Goal: Transaction & Acquisition: Obtain resource

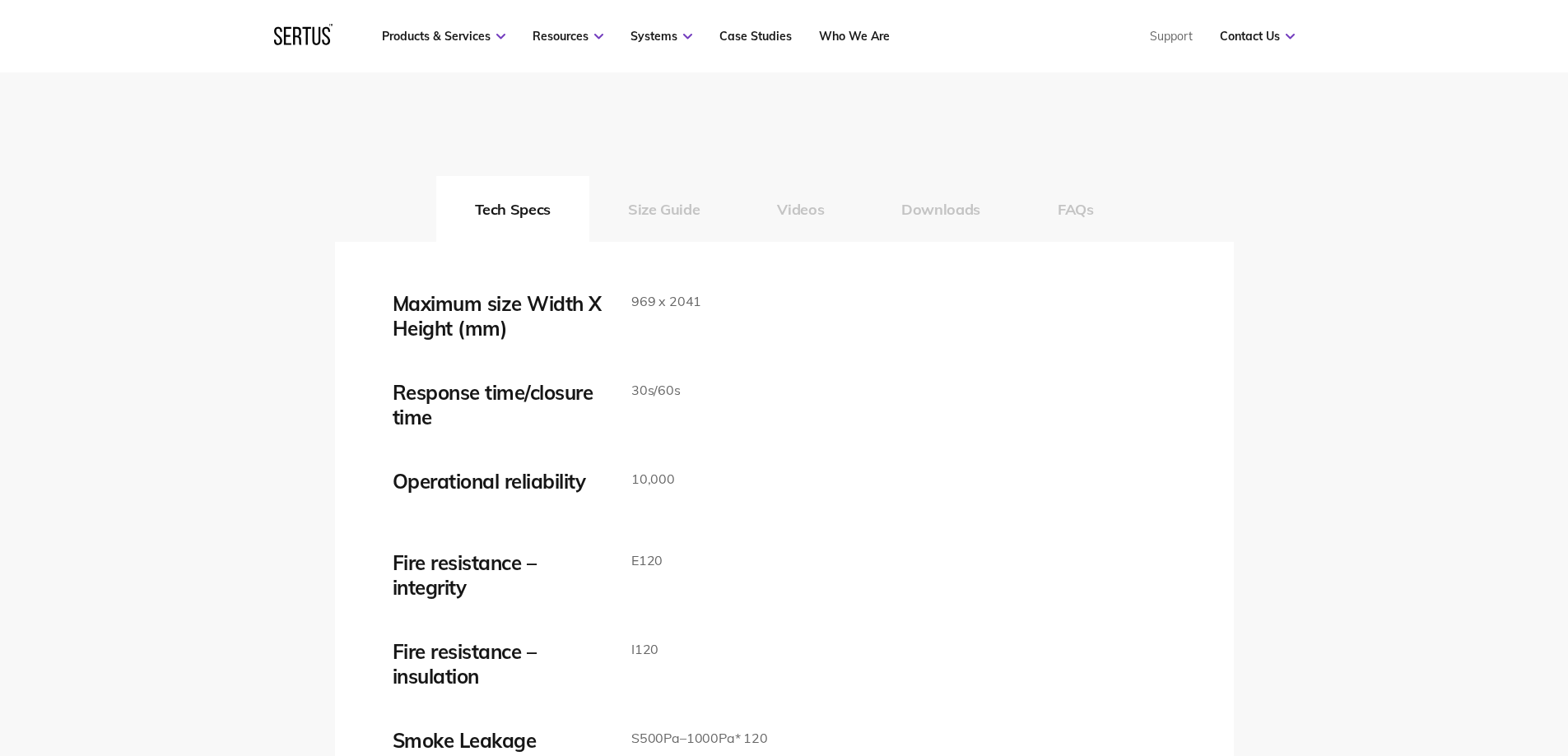
scroll to position [2633, 0]
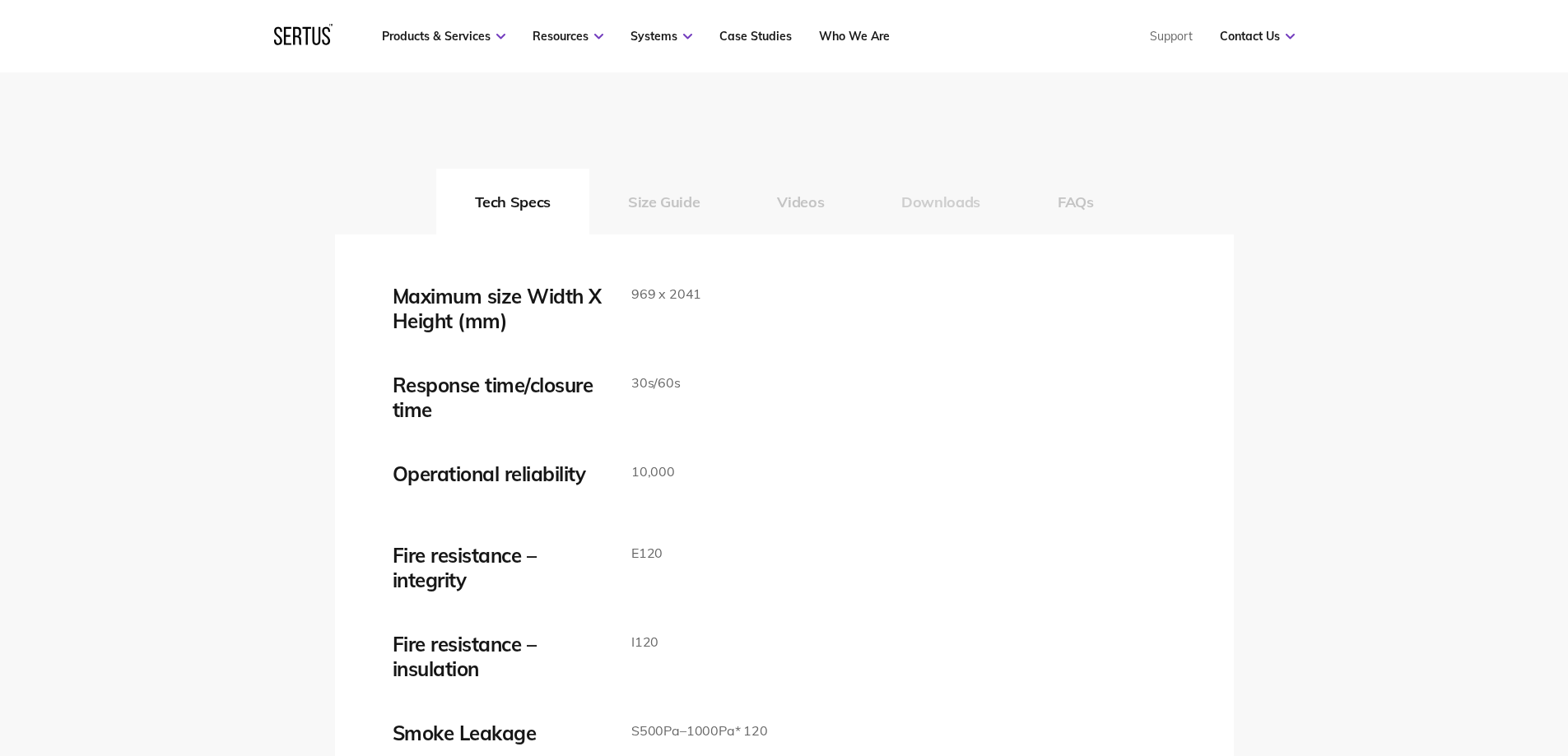
click at [932, 198] on button "Downloads" at bounding box center [940, 202] width 156 height 66
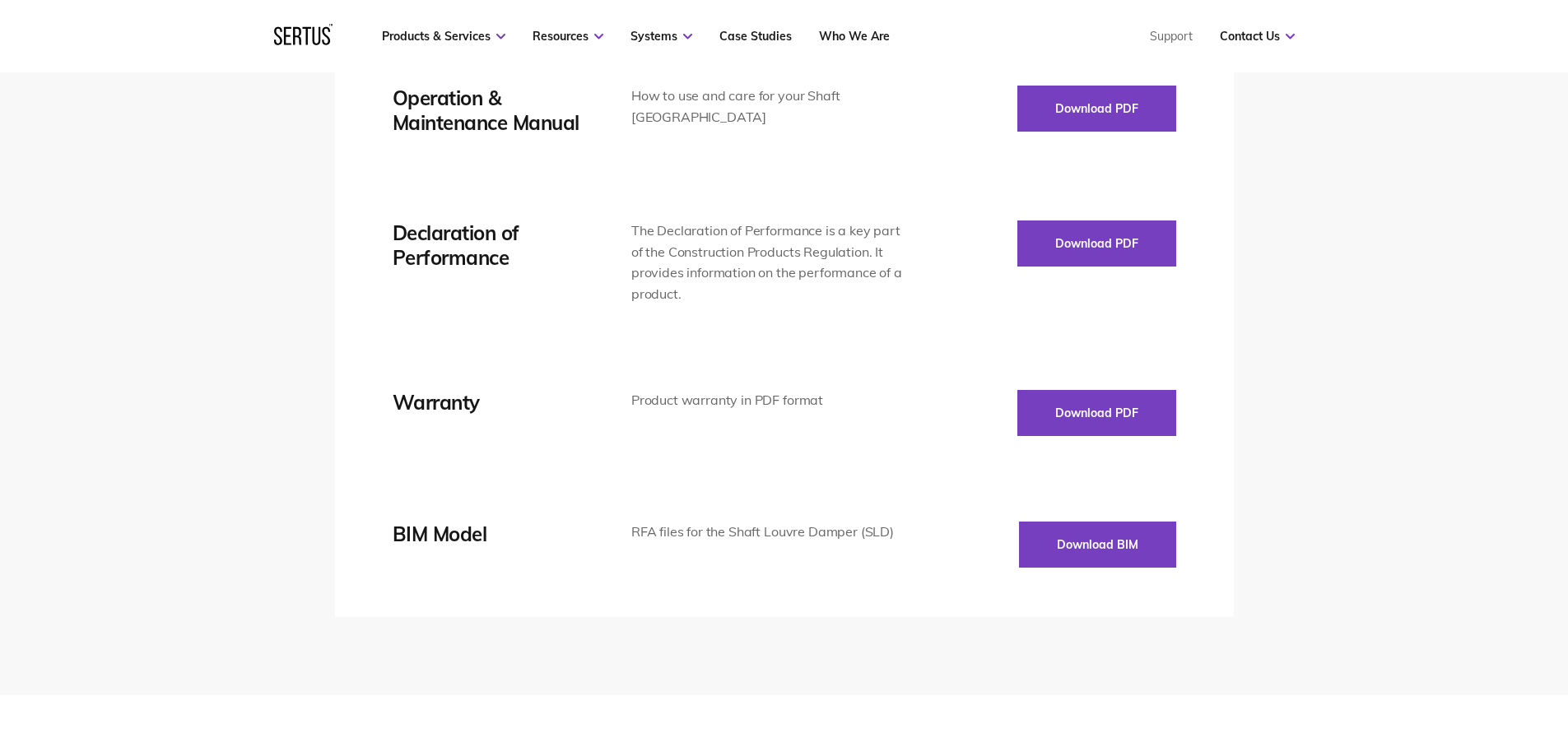
scroll to position [3126, 0]
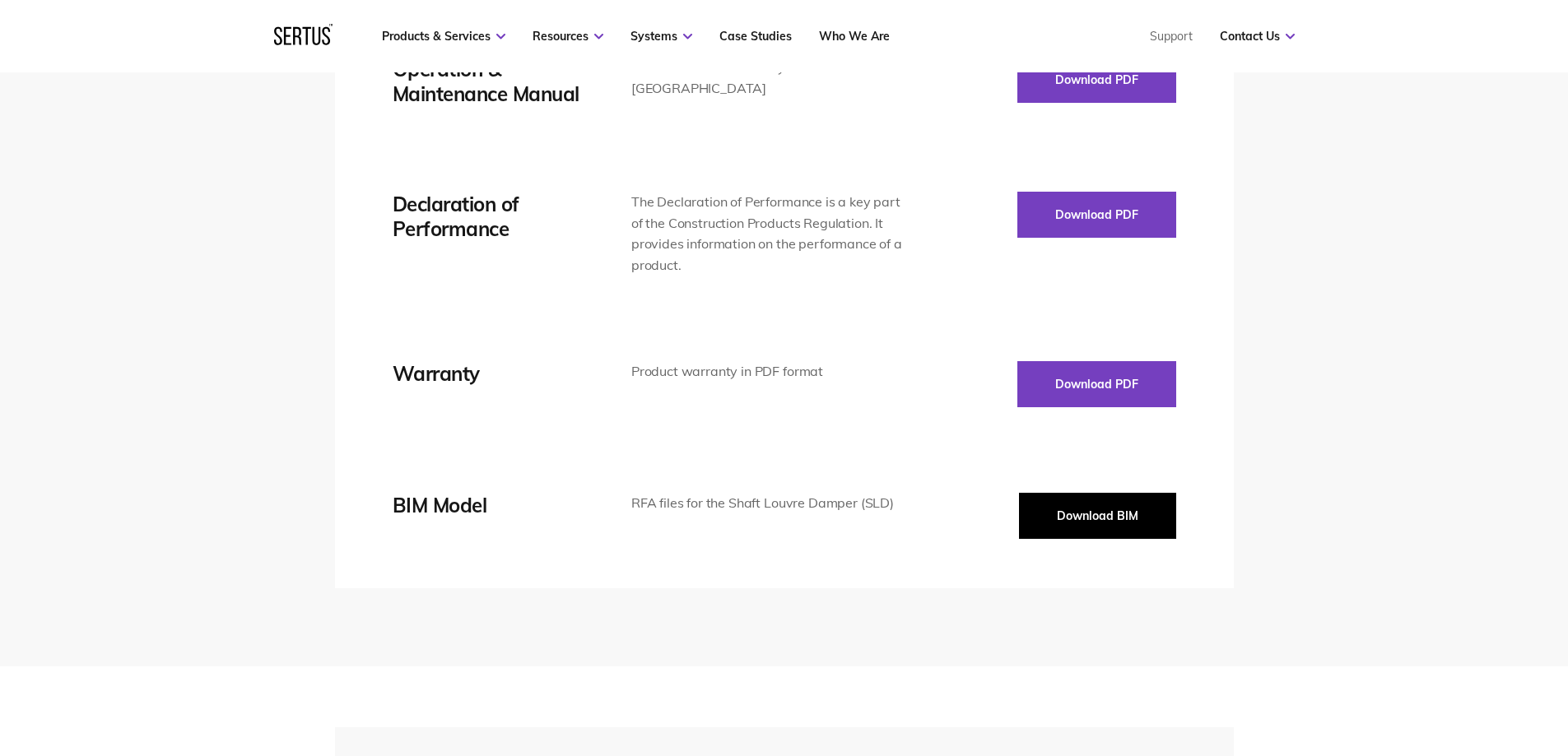
click at [1098, 514] on button "Download BIM" at bounding box center [1098, 515] width 157 height 46
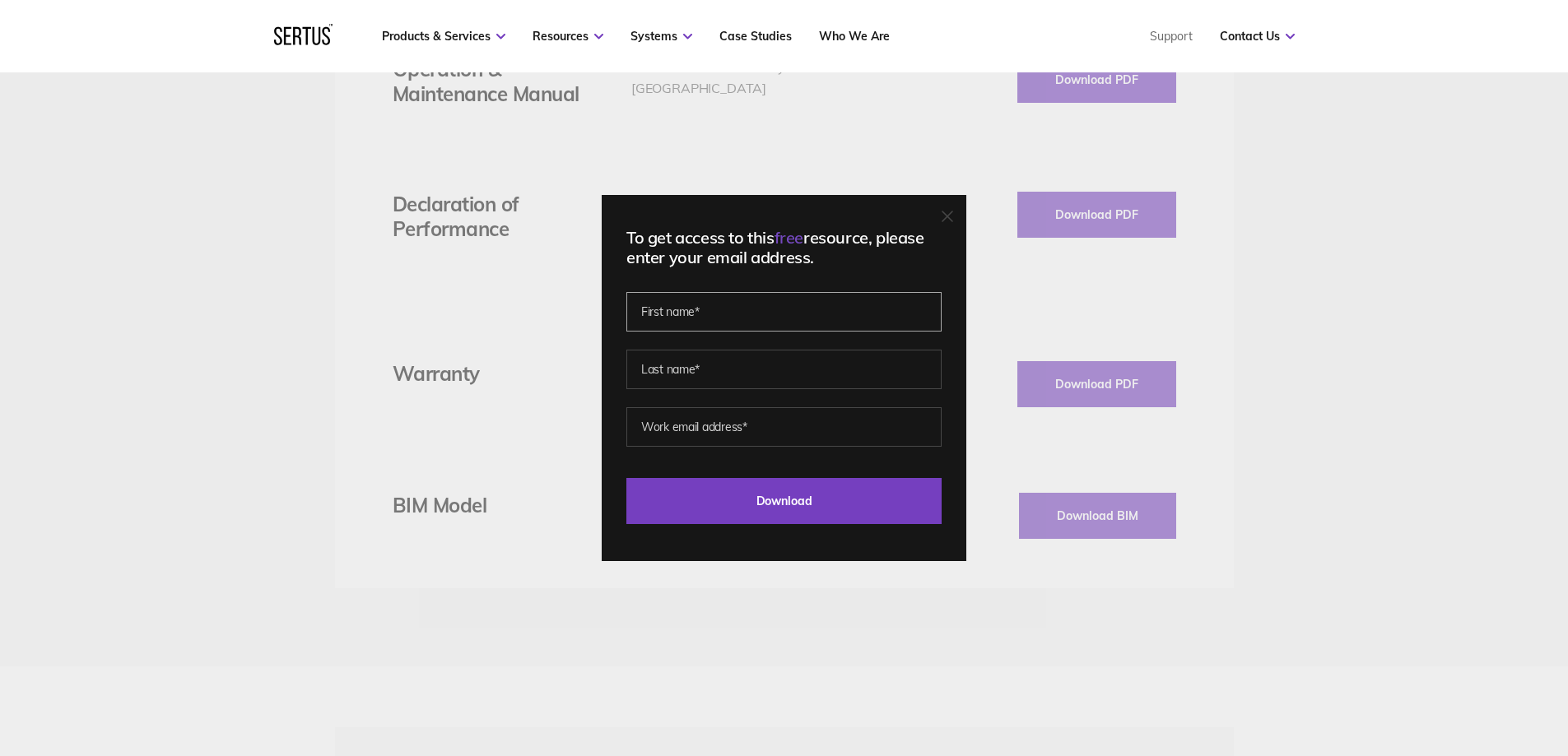
click at [718, 311] on input "text" at bounding box center [784, 312] width 315 height 39
type input "[PERSON_NAME]"
type input "[PERSON_NAME][EMAIL_ADDRESS][DOMAIN_NAME]"
click at [627, 478] on input "Download" at bounding box center [784, 500] width 315 height 46
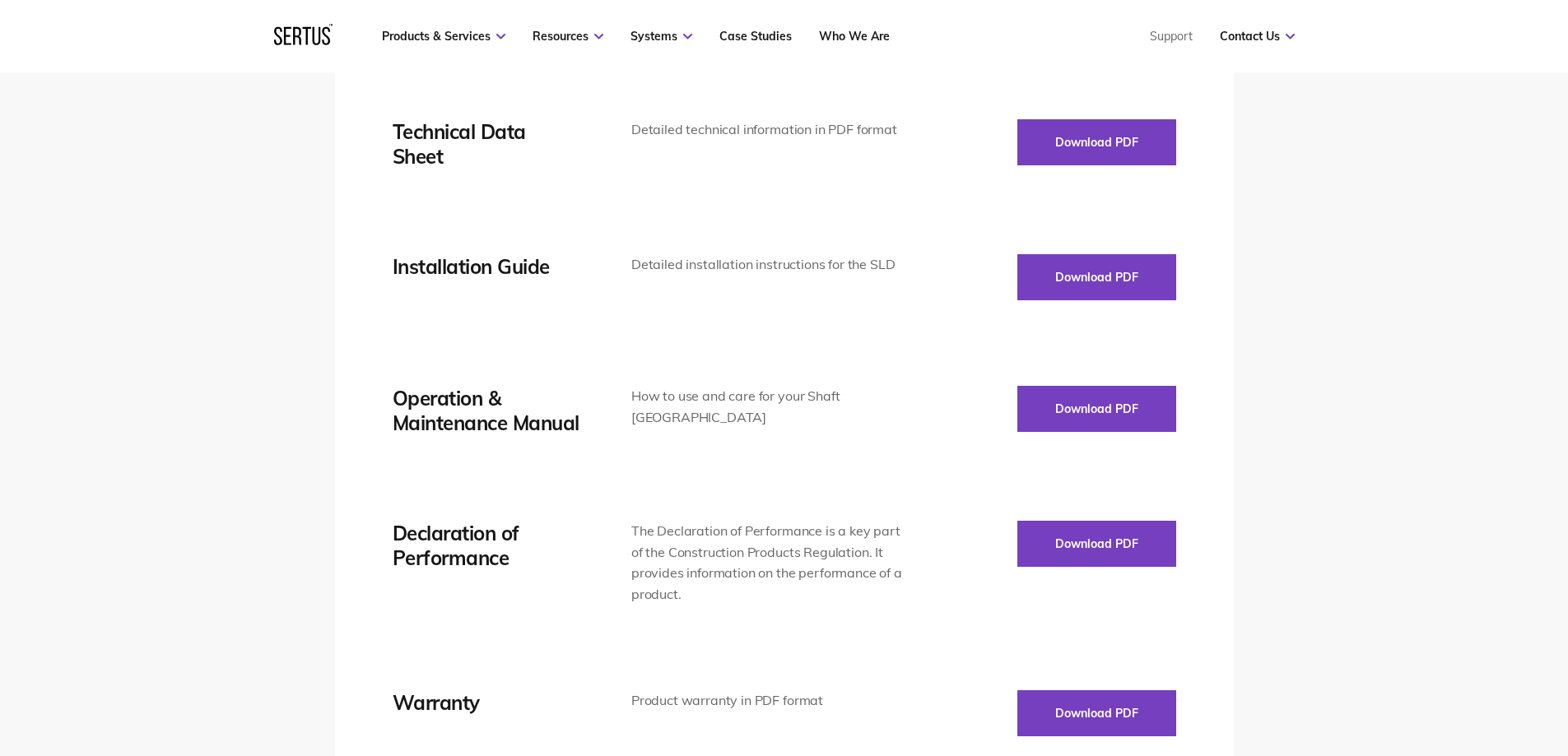
scroll to position [2714, 0]
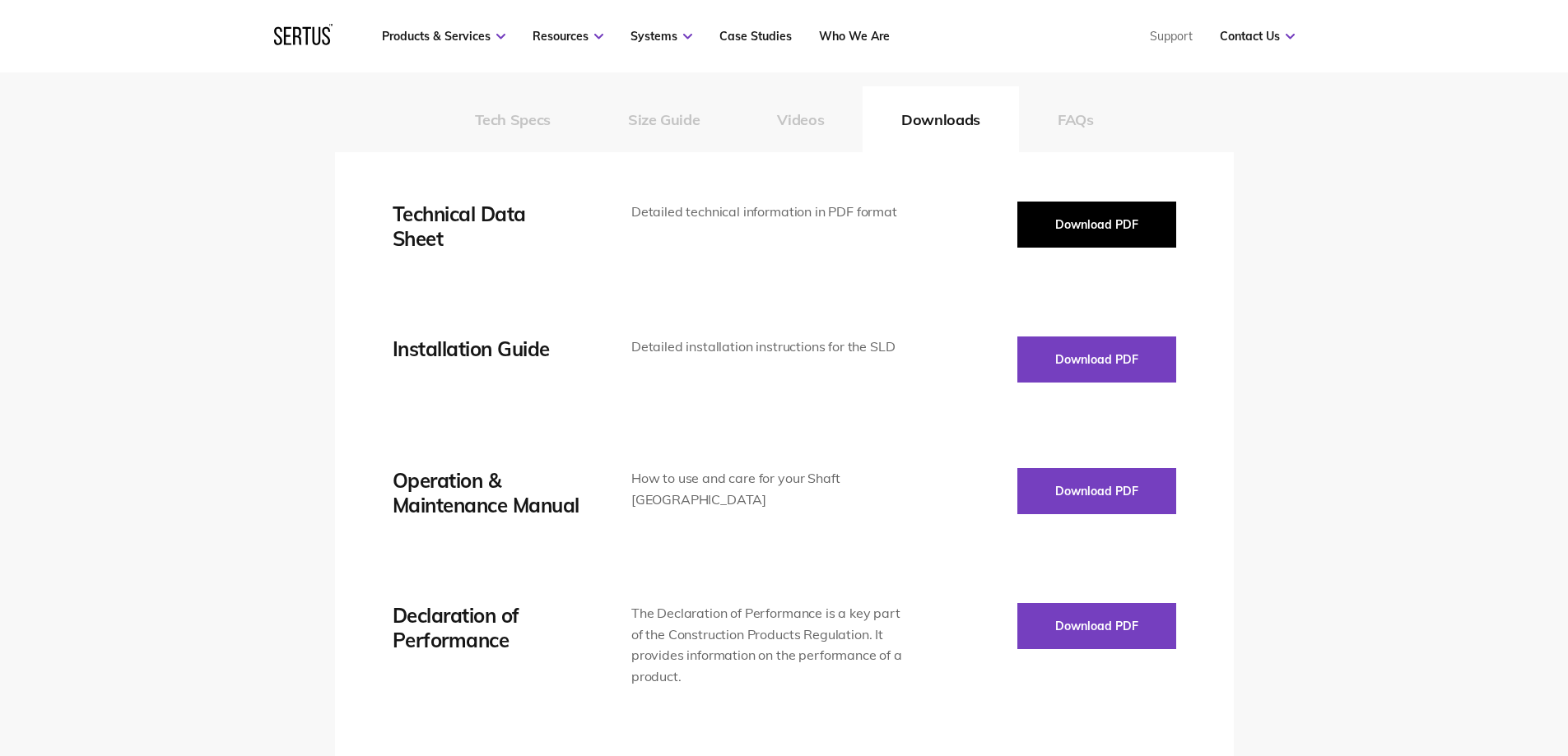
click at [1055, 229] on button "Download PDF" at bounding box center [1096, 224] width 158 height 46
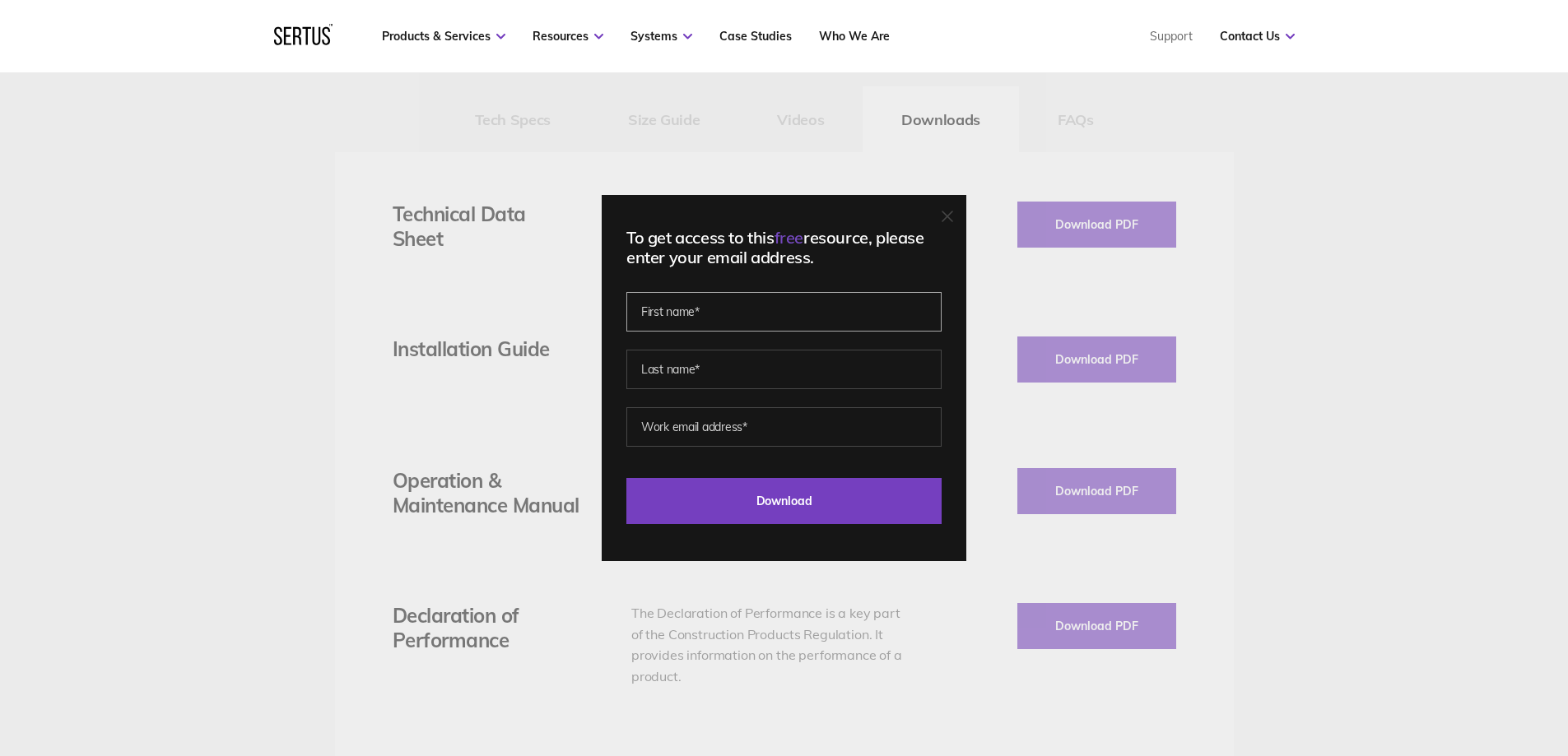
click at [759, 301] on input "text" at bounding box center [784, 312] width 315 height 39
type input "[PERSON_NAME]"
type input "[PERSON_NAME][EMAIL_ADDRESS][DOMAIN_NAME]"
click at [627, 478] on input "Download" at bounding box center [784, 500] width 315 height 46
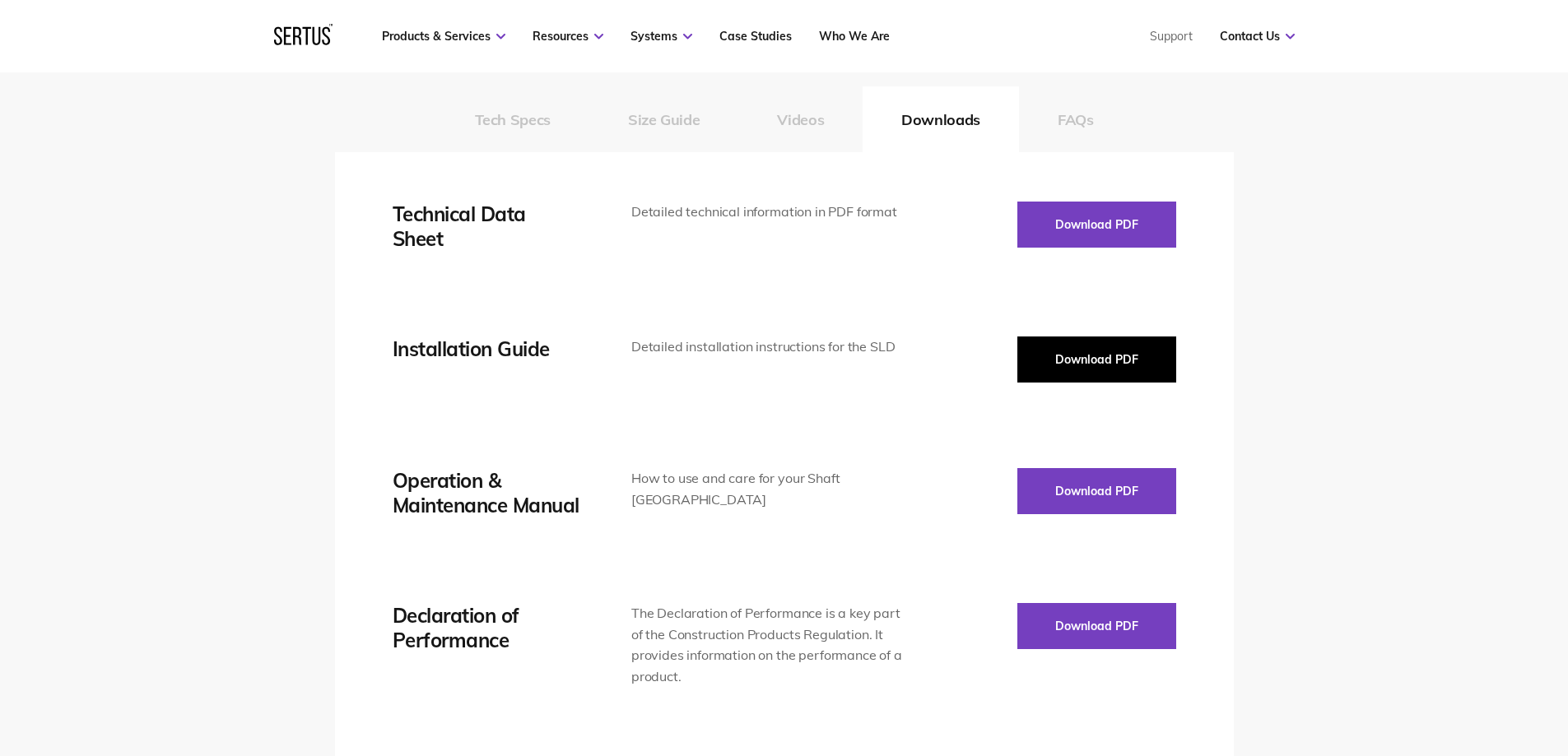
click at [1064, 351] on button "Download PDF" at bounding box center [1096, 359] width 158 height 46
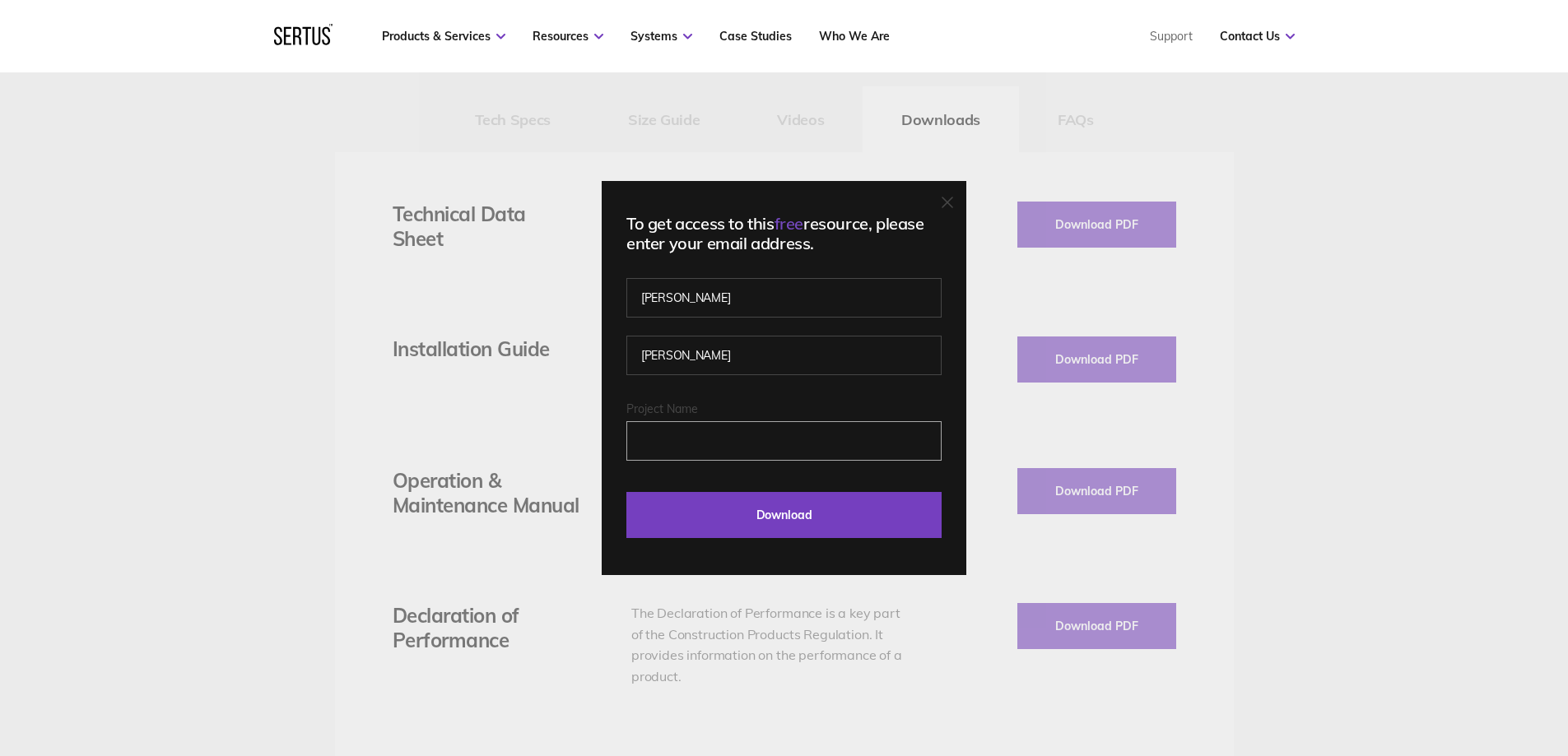
click at [714, 446] on input "Project Name" at bounding box center [784, 440] width 315 height 39
type input "[PERSON_NAME]"
click at [627, 492] on input "Download" at bounding box center [784, 514] width 315 height 46
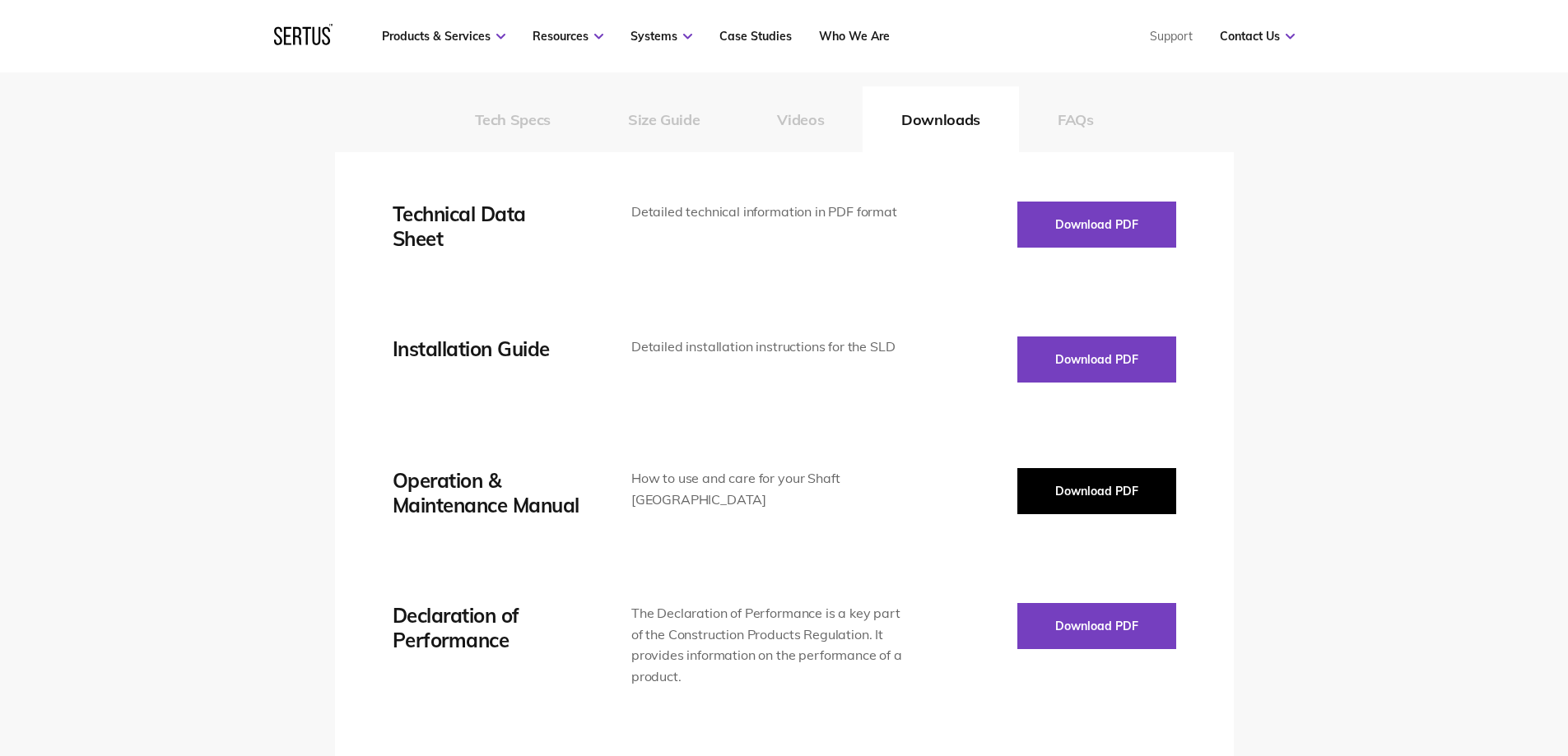
click at [1091, 511] on button "Download PDF" at bounding box center [1096, 491] width 158 height 46
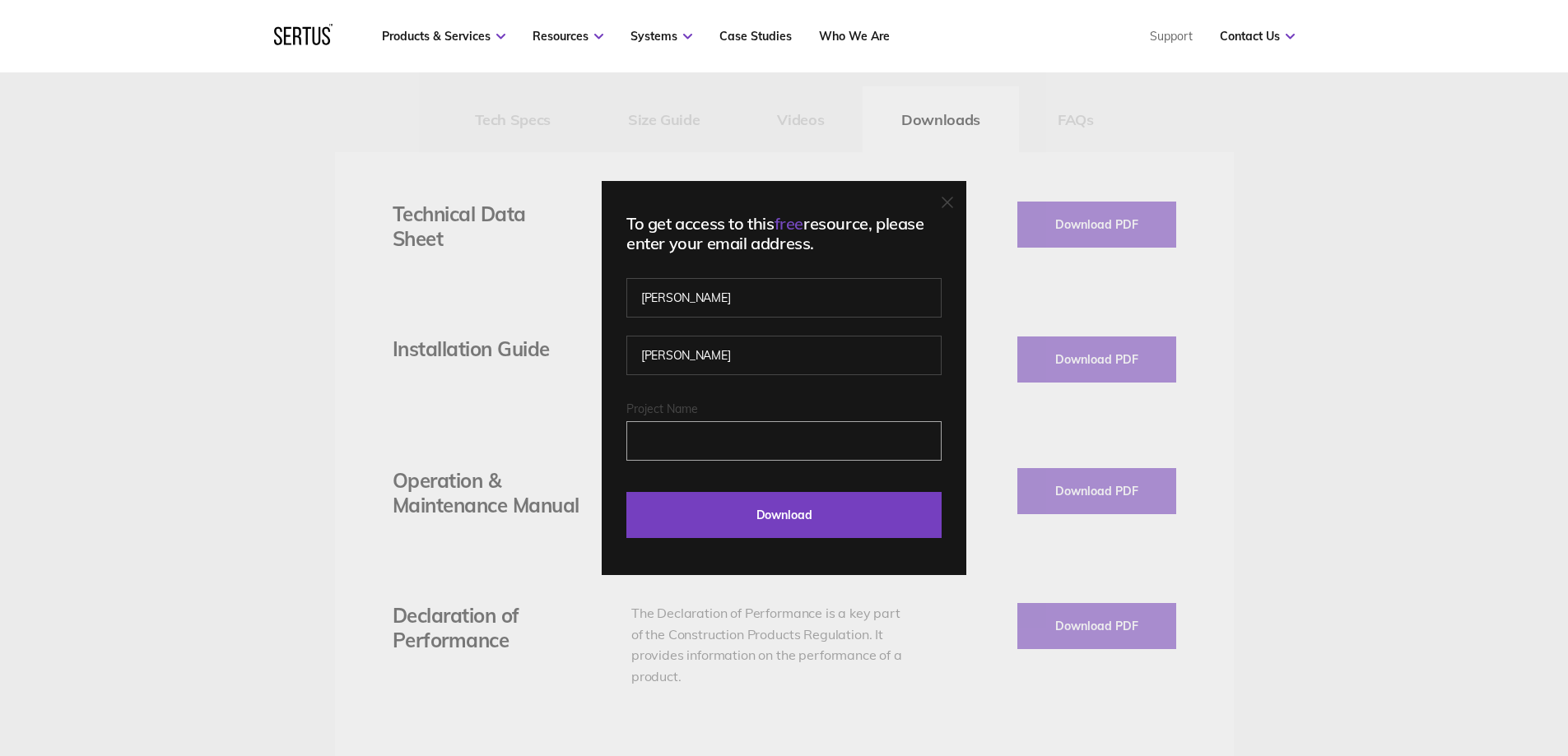
click at [718, 445] on input "Project Name" at bounding box center [784, 440] width 315 height 39
type input "[PERSON_NAME]"
click at [627, 492] on input "Download" at bounding box center [784, 514] width 315 height 46
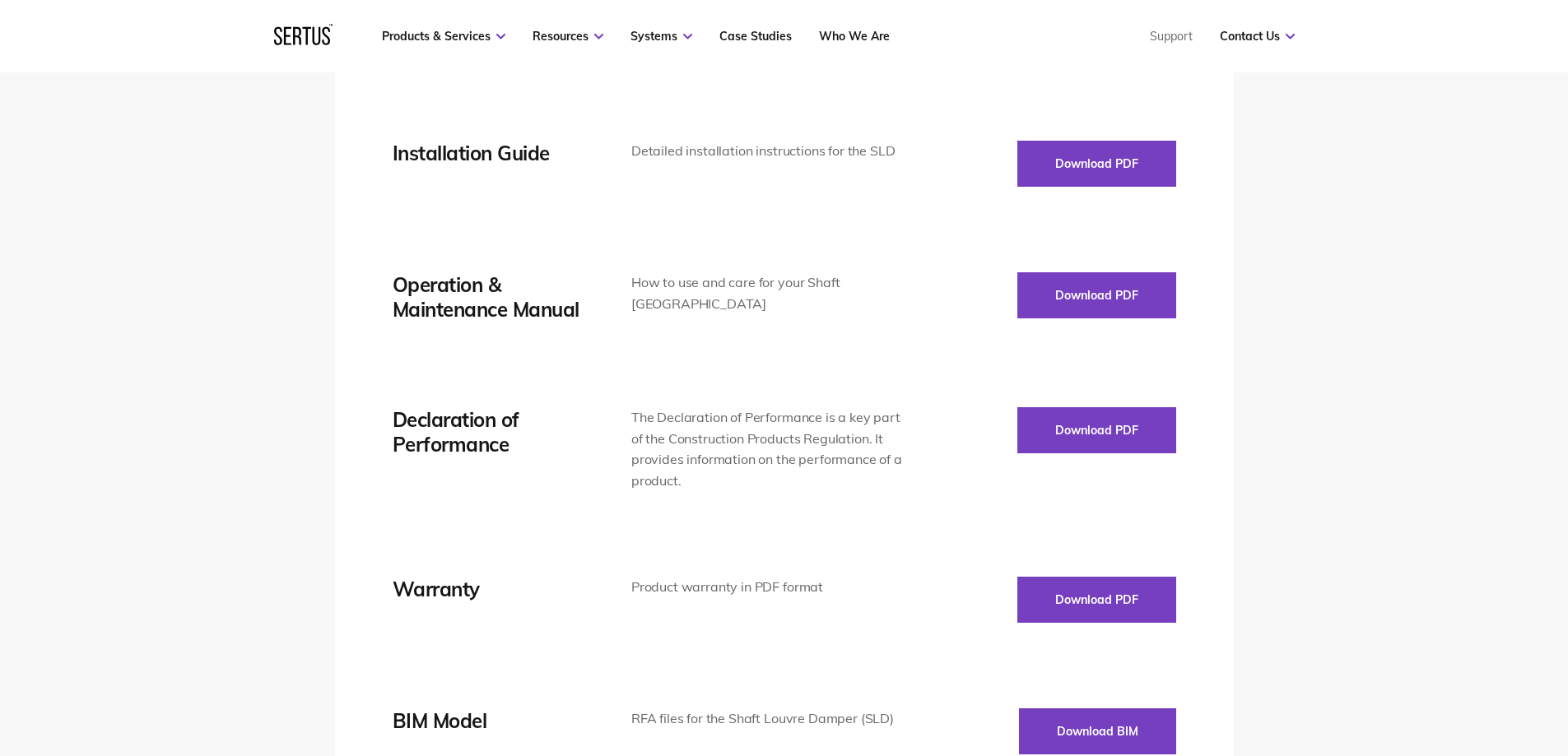
scroll to position [2961, 0]
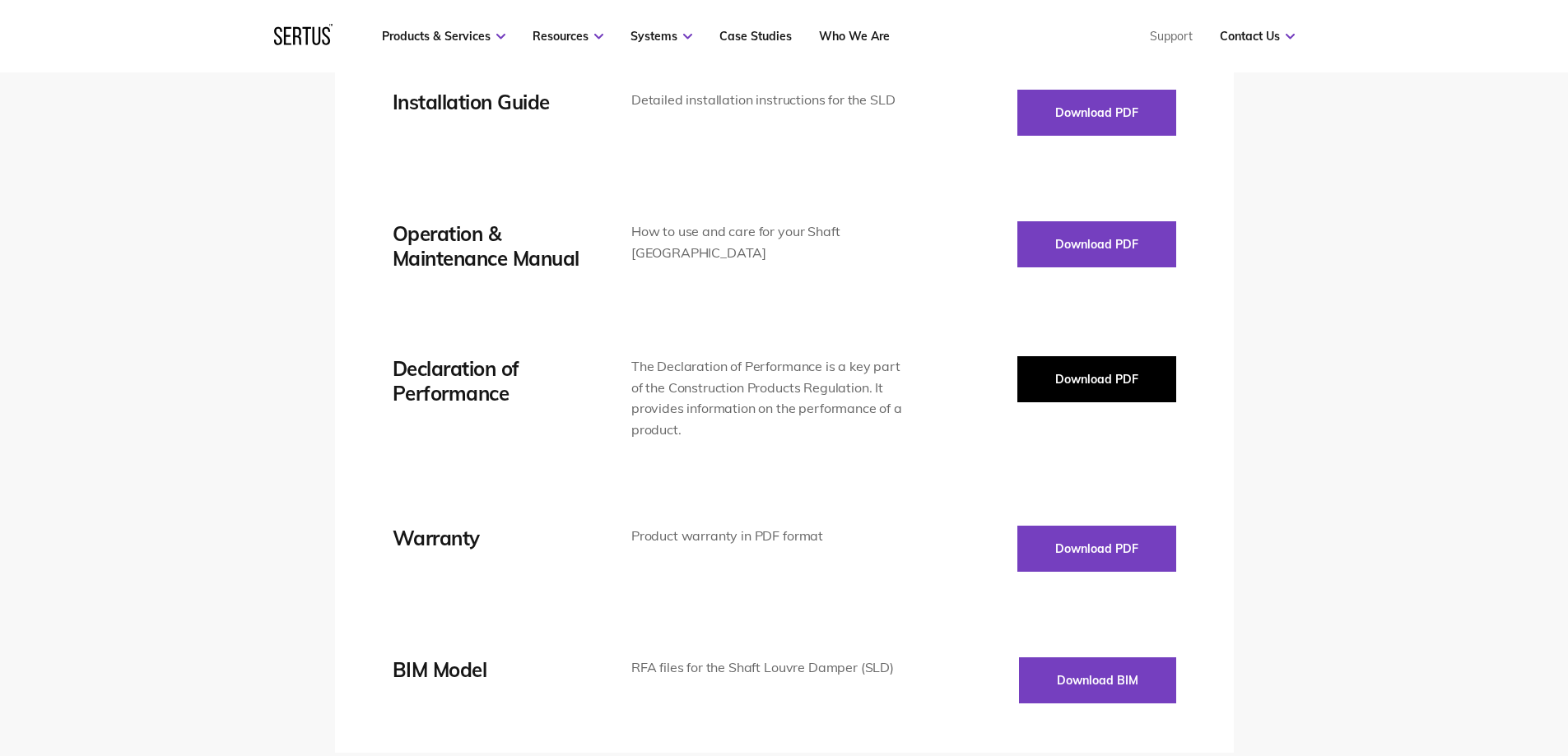
click at [1085, 389] on button "Download PDF" at bounding box center [1096, 378] width 158 height 46
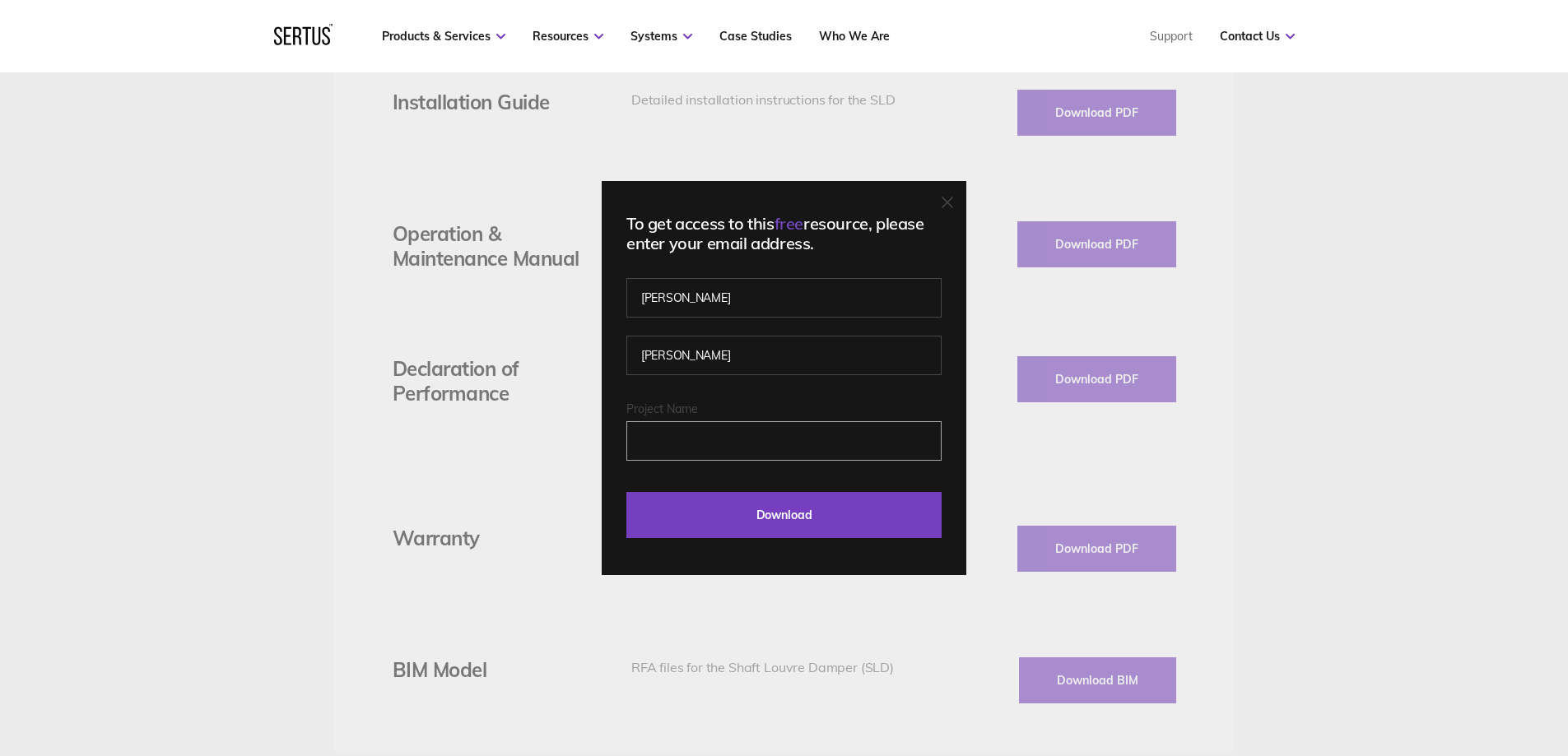
click at [828, 436] on input "Project Name" at bounding box center [784, 440] width 315 height 39
type input "[PERSON_NAME]"
click at [627, 492] on input "Download" at bounding box center [784, 514] width 315 height 46
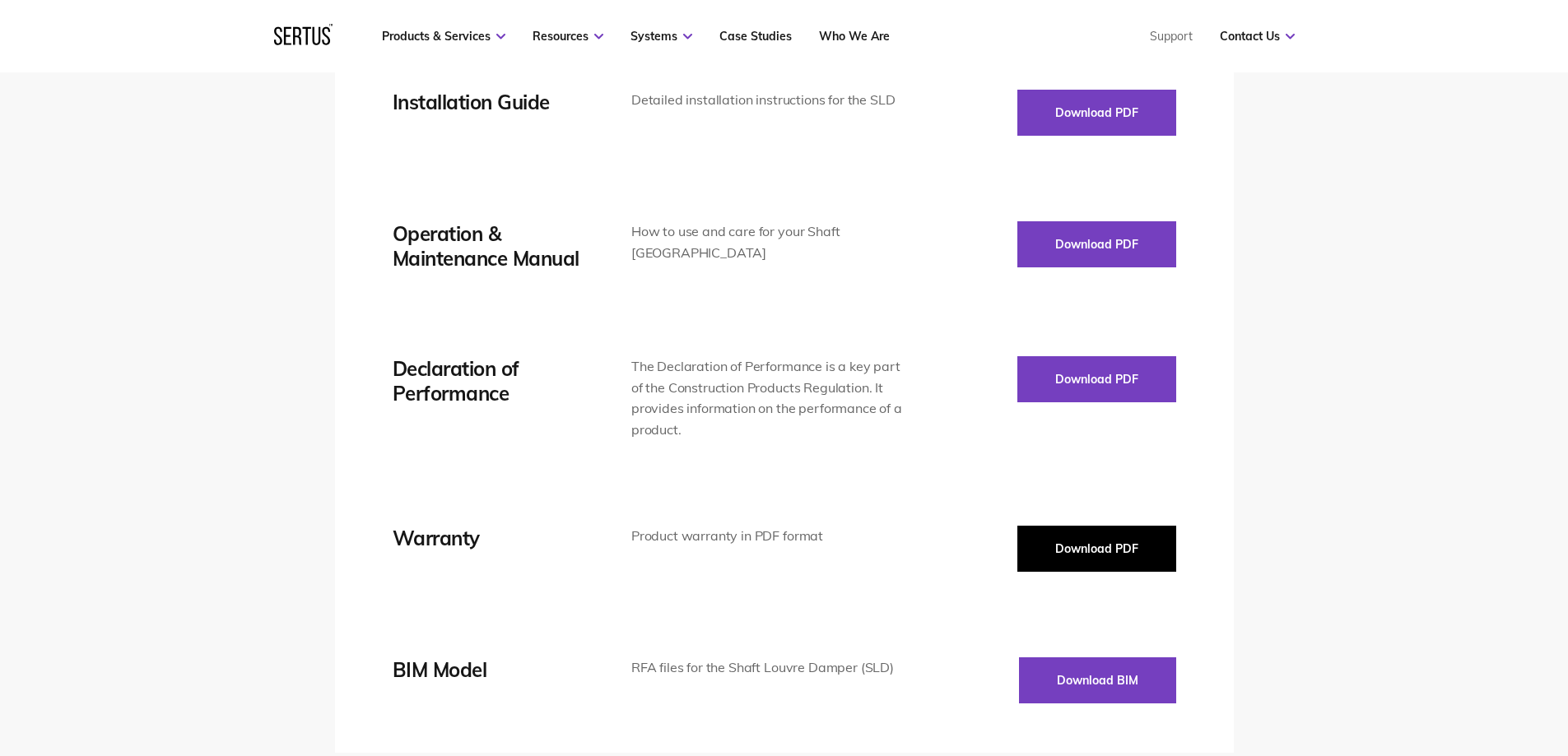
click at [1091, 558] on button "Download PDF" at bounding box center [1096, 549] width 158 height 46
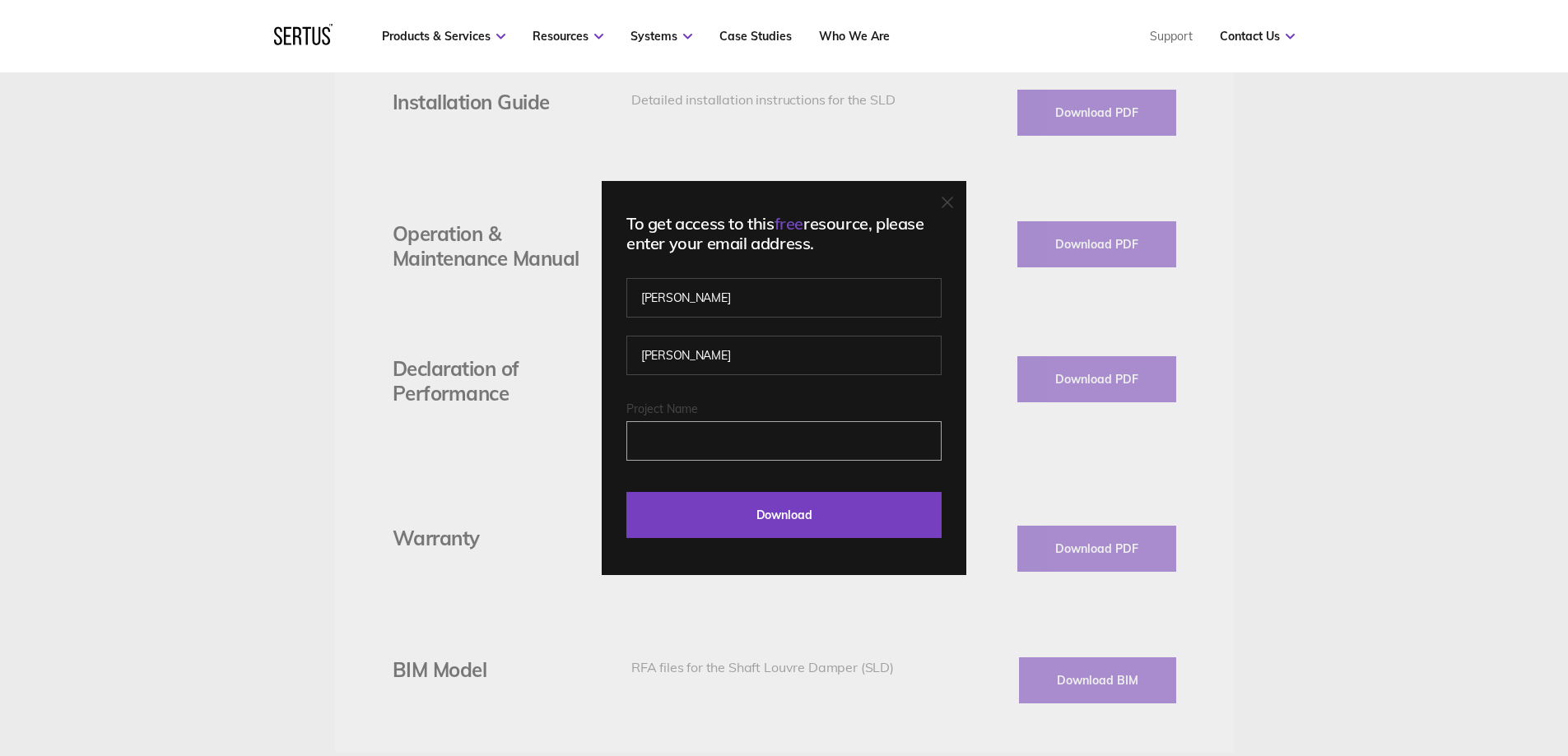
click at [711, 436] on input "Project Name" at bounding box center [784, 440] width 315 height 39
type input "[PERSON_NAME]"
click at [627, 492] on input "Download" at bounding box center [784, 514] width 315 height 46
